Goal: Information Seeking & Learning: Learn about a topic

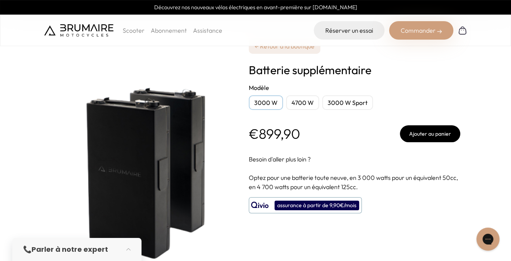
click at [303, 204] on div "assurance à partir de 9,90€/mois" at bounding box center [317, 206] width 85 height 10
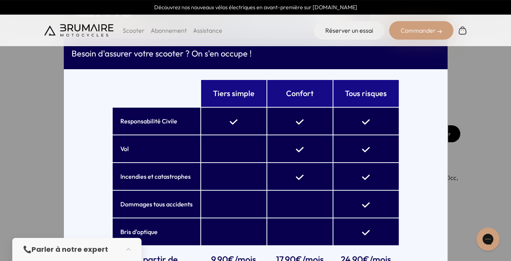
click at [64, 160] on div "Tiers simple Confort Tous risques Responsabilité Civile Vol Incendies et catast…" at bounding box center [256, 176] width 384 height 215
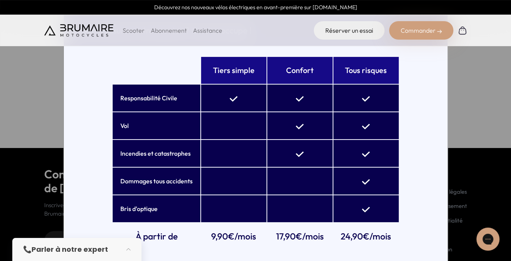
scroll to position [182, 0]
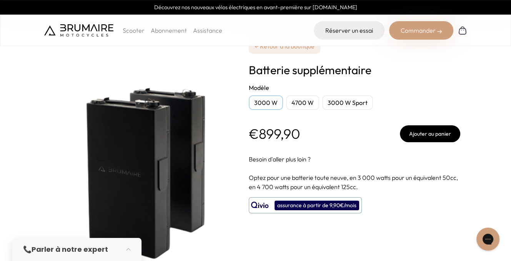
click at [69, 32] on img at bounding box center [78, 30] width 69 height 12
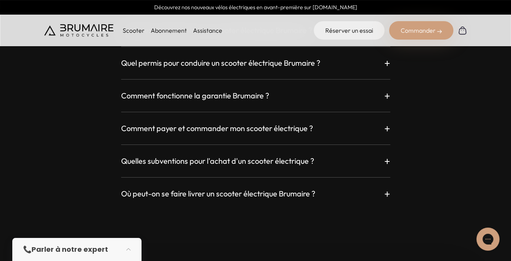
scroll to position [2192, 0]
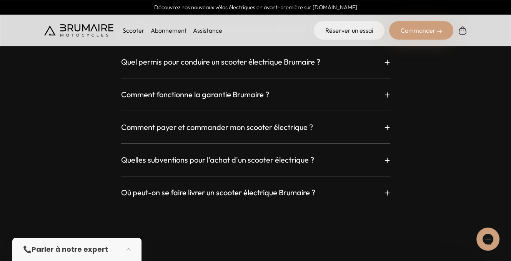
click at [391, 95] on div "Où puis-je essayer mon Brumaire ? + Vous pouvez réserver un essai sur notre sit…" at bounding box center [255, 47] width 423 height 305
click at [389, 95] on p "+" at bounding box center [387, 95] width 6 height 14
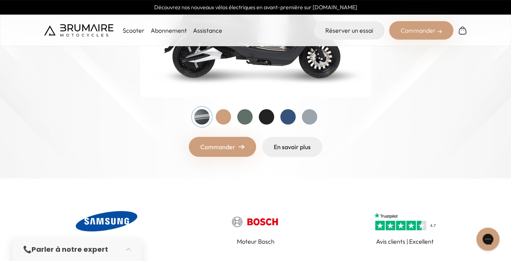
scroll to position [0, 0]
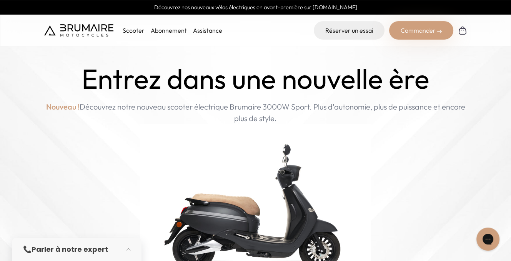
click at [132, 31] on p "Scooter" at bounding box center [134, 30] width 22 height 9
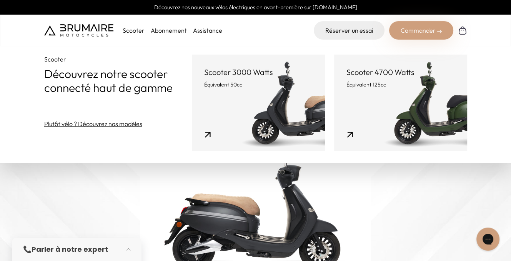
click at [173, 31] on link "Abonnement" at bounding box center [169, 31] width 36 height 8
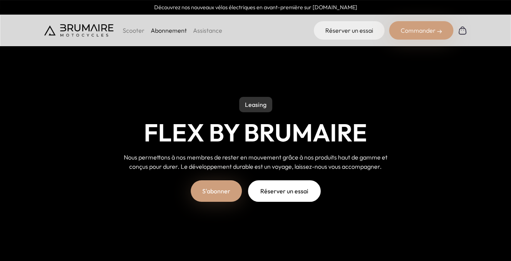
click at [207, 31] on link "Assistance" at bounding box center [207, 31] width 29 height 8
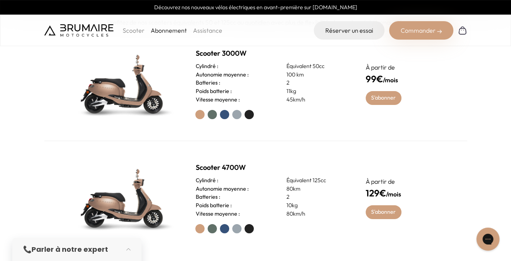
scroll to position [308, 0]
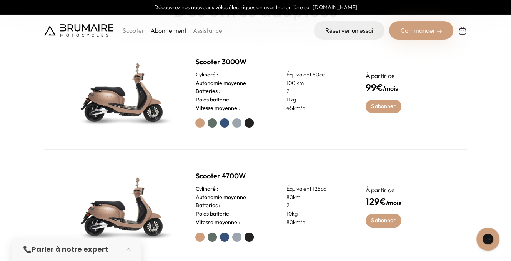
click at [137, 32] on p "Scooter" at bounding box center [134, 30] width 22 height 9
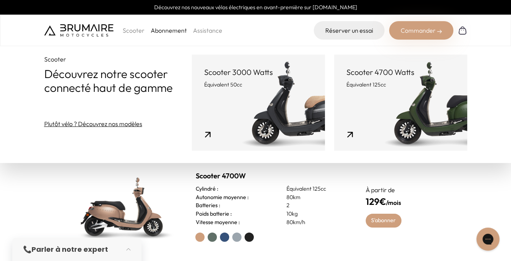
click at [119, 125] on link "Plutôt vélo ? Découvrez nos modèles" at bounding box center [93, 123] width 98 height 9
click at [266, 93] on link "Scooter 3000 Watts Équivalent 50cc" at bounding box center [258, 103] width 133 height 96
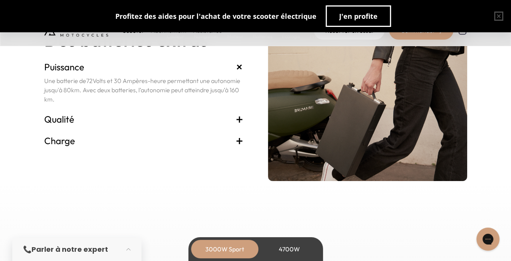
scroll to position [1654, 0]
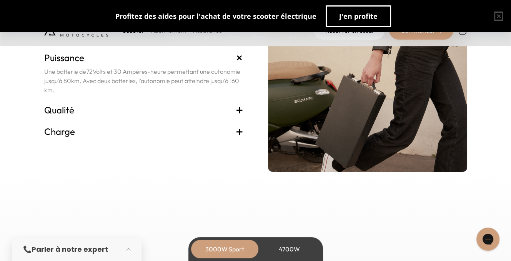
click at [238, 132] on span "+" at bounding box center [240, 131] width 8 height 12
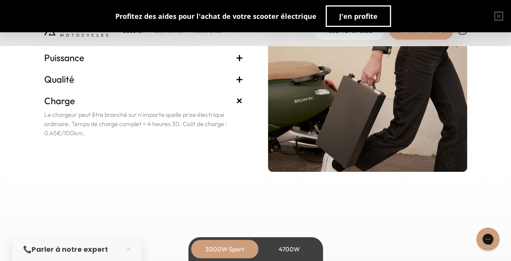
click at [241, 101] on span "+" at bounding box center [239, 101] width 14 height 14
click at [238, 80] on span "+" at bounding box center [240, 79] width 8 height 12
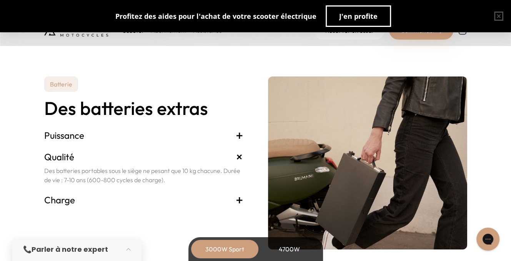
scroll to position [1577, 0]
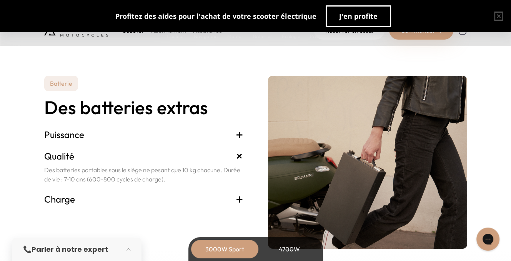
click at [243, 135] on span "+" at bounding box center [240, 134] width 8 height 12
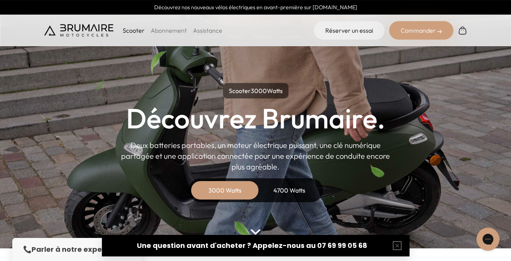
scroll to position [0, 0]
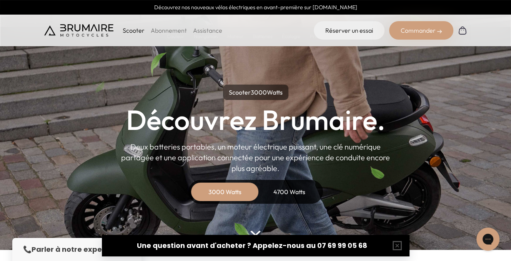
click at [274, 186] on div "4700 Watts" at bounding box center [290, 192] width 62 height 18
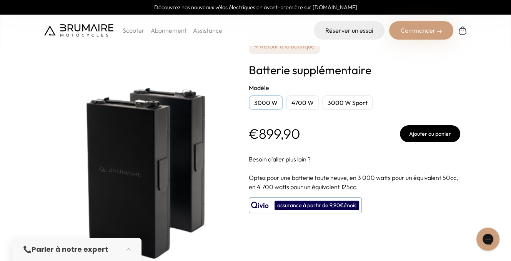
click at [264, 99] on div "3000 W" at bounding box center [266, 102] width 34 height 15
click at [267, 103] on div "3000 W" at bounding box center [266, 102] width 34 height 15
click at [297, 102] on div "4700 W" at bounding box center [302, 102] width 33 height 15
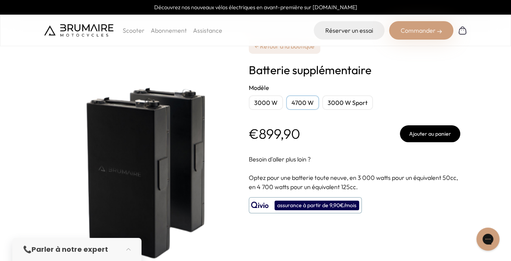
click at [297, 102] on div "4700 W" at bounding box center [302, 102] width 33 height 15
click at [348, 105] on div "3000 W Sport" at bounding box center [347, 102] width 51 height 15
click at [298, 104] on div "4700 W" at bounding box center [302, 102] width 33 height 15
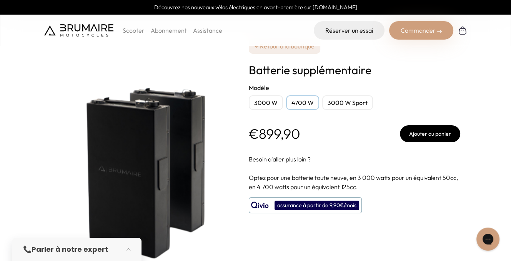
click at [268, 103] on div "3000 W" at bounding box center [266, 102] width 34 height 15
click at [274, 103] on div "3000 W" at bounding box center [266, 102] width 34 height 15
click at [299, 104] on div "4700 W" at bounding box center [302, 102] width 33 height 15
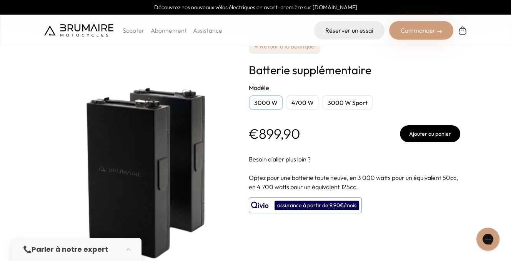
click at [299, 104] on div "4700 W" at bounding box center [302, 102] width 33 height 15
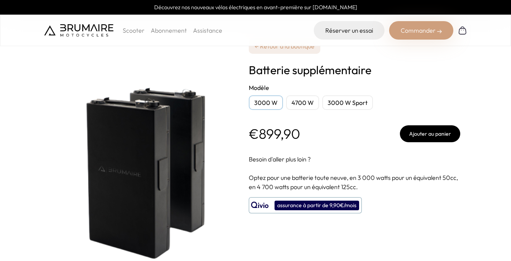
click at [305, 101] on div "4700 W" at bounding box center [302, 102] width 33 height 15
click at [270, 103] on div "3000 W" at bounding box center [266, 102] width 34 height 15
click at [309, 103] on div "4700 W" at bounding box center [302, 102] width 33 height 15
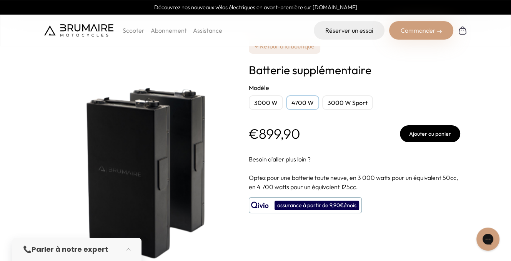
scroll to position [38, 0]
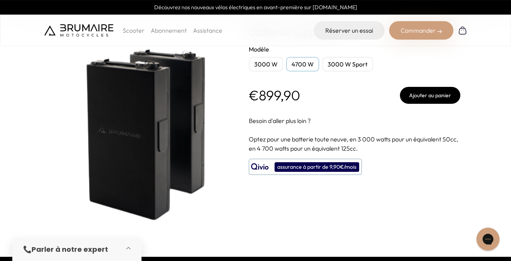
click at [128, 249] on button "button" at bounding box center [131, 249] width 22 height 17
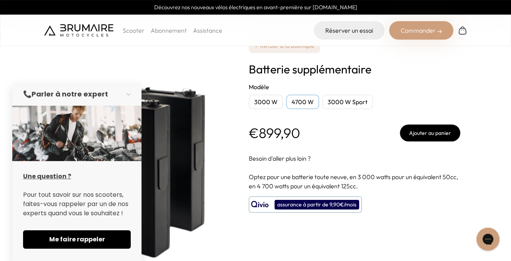
scroll to position [0, 0]
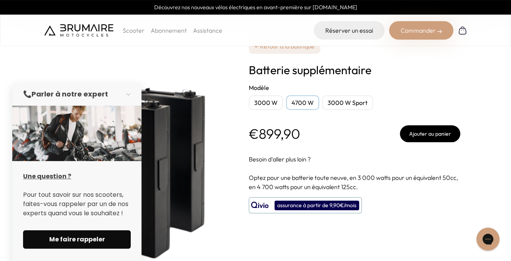
click at [83, 238] on span "Me faire rappeler" at bounding box center [76, 239] width 89 height 9
click at [129, 94] on button "button" at bounding box center [131, 94] width 22 height 17
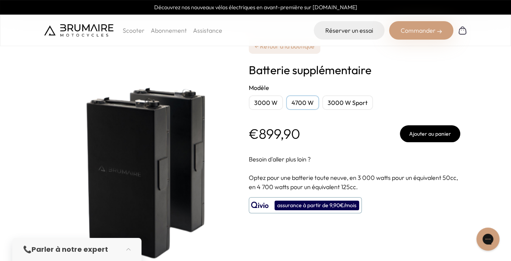
click at [89, 249] on strong "Parler à notre expert" at bounding box center [70, 250] width 77 height 10
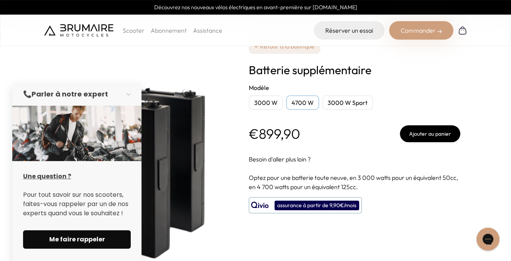
click at [89, 238] on span "Me faire rappeler" at bounding box center [76, 239] width 89 height 9
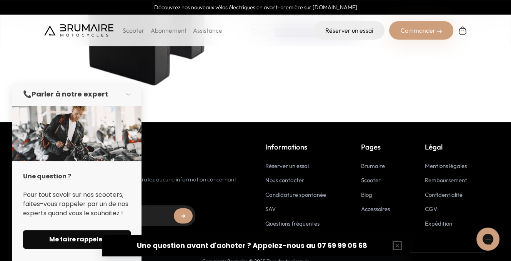
scroll to position [182, 0]
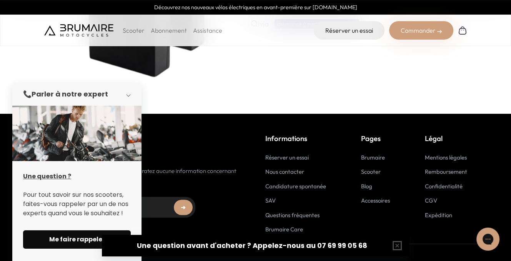
click at [126, 93] on button "button" at bounding box center [131, 94] width 22 height 17
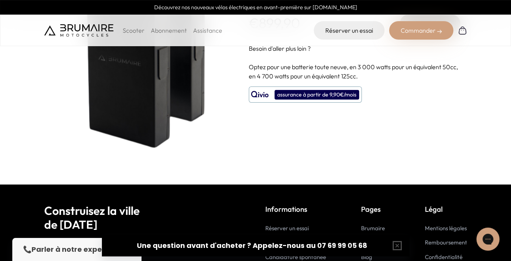
scroll to position [0, 0]
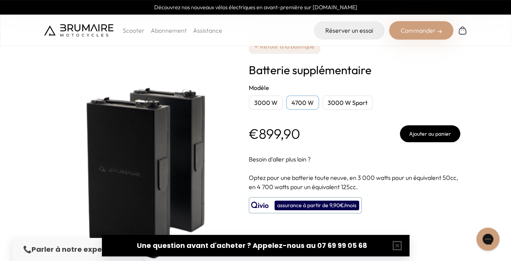
click at [261, 100] on div "3000 W" at bounding box center [266, 102] width 34 height 15
click at [258, 103] on div "3000 W" at bounding box center [266, 102] width 34 height 15
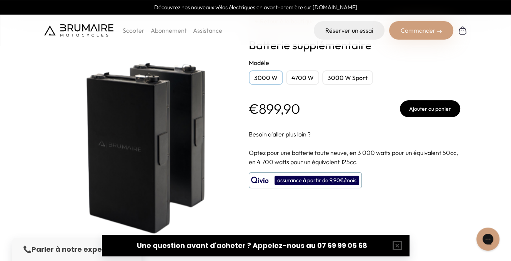
scroll to position [38, 0]
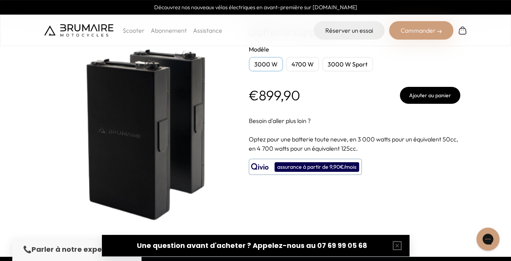
click at [300, 60] on div "4700 W" at bounding box center [302, 64] width 33 height 15
